Goal: Task Accomplishment & Management: Manage account settings

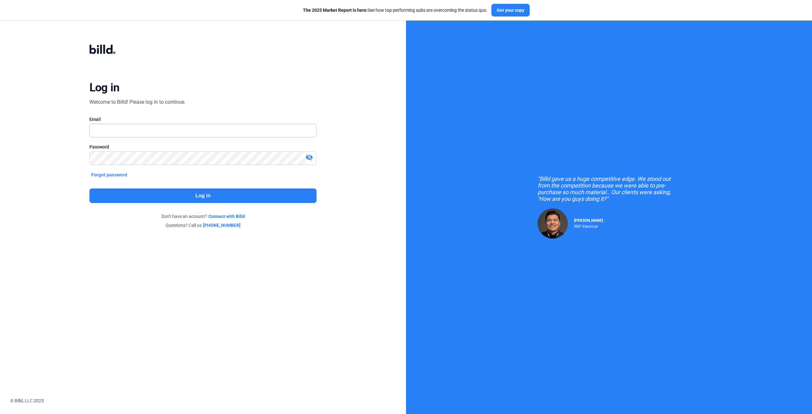
type input "[EMAIL_ADDRESS][DOMAIN_NAME]"
click at [231, 197] on button "Log in" at bounding box center [203, 196] width 228 height 15
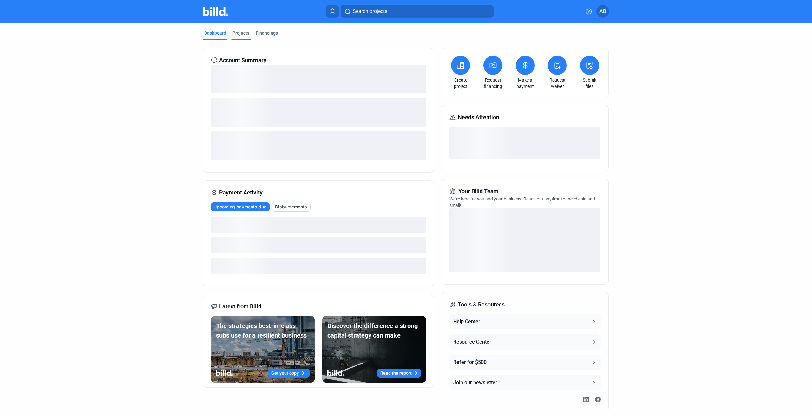
click at [237, 33] on div "Projects" at bounding box center [241, 33] width 17 height 6
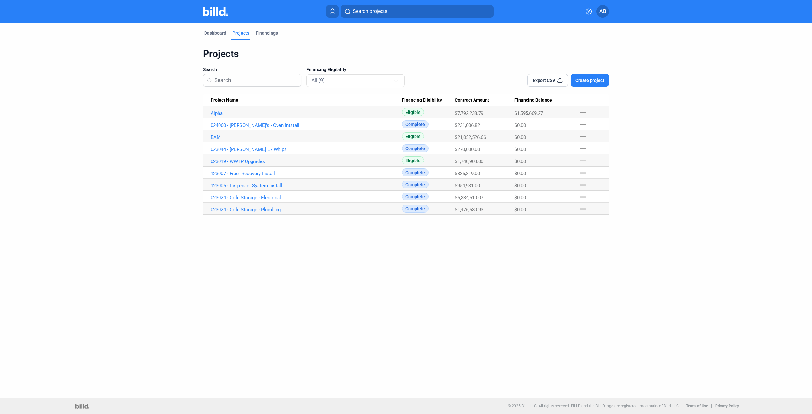
click at [215, 113] on link "Alpha" at bounding box center [306, 113] width 191 height 6
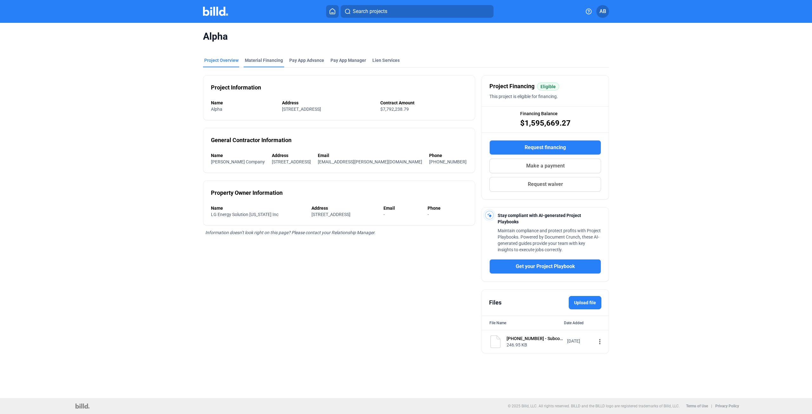
click at [251, 59] on div "Material Financing" at bounding box center [264, 60] width 38 height 6
